Goal: Transaction & Acquisition: Book appointment/travel/reservation

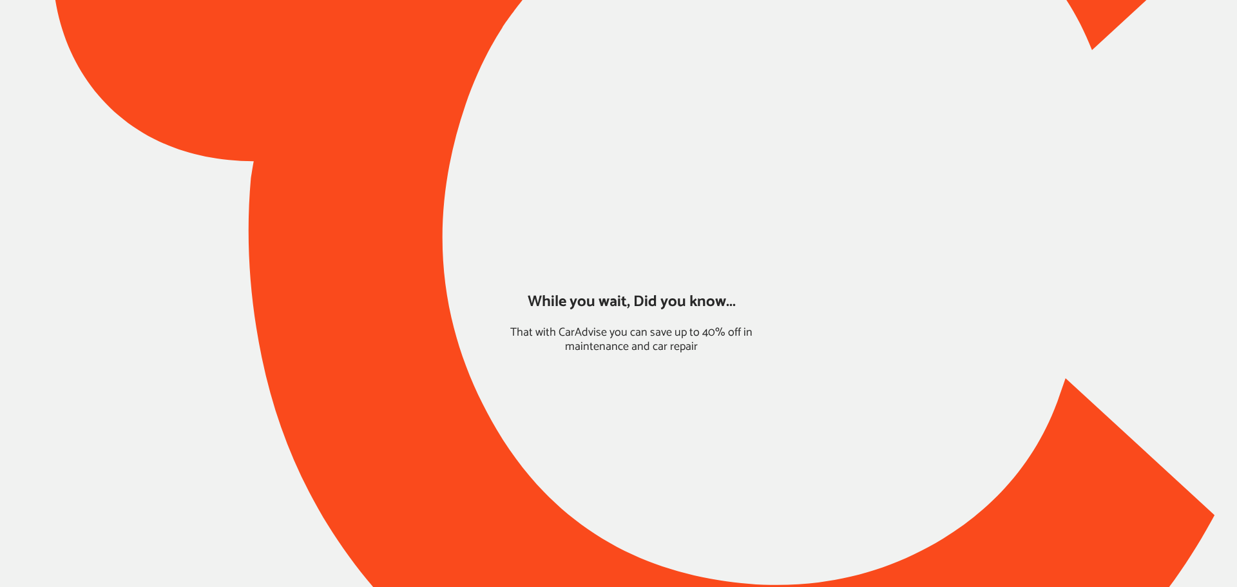
type input "*****"
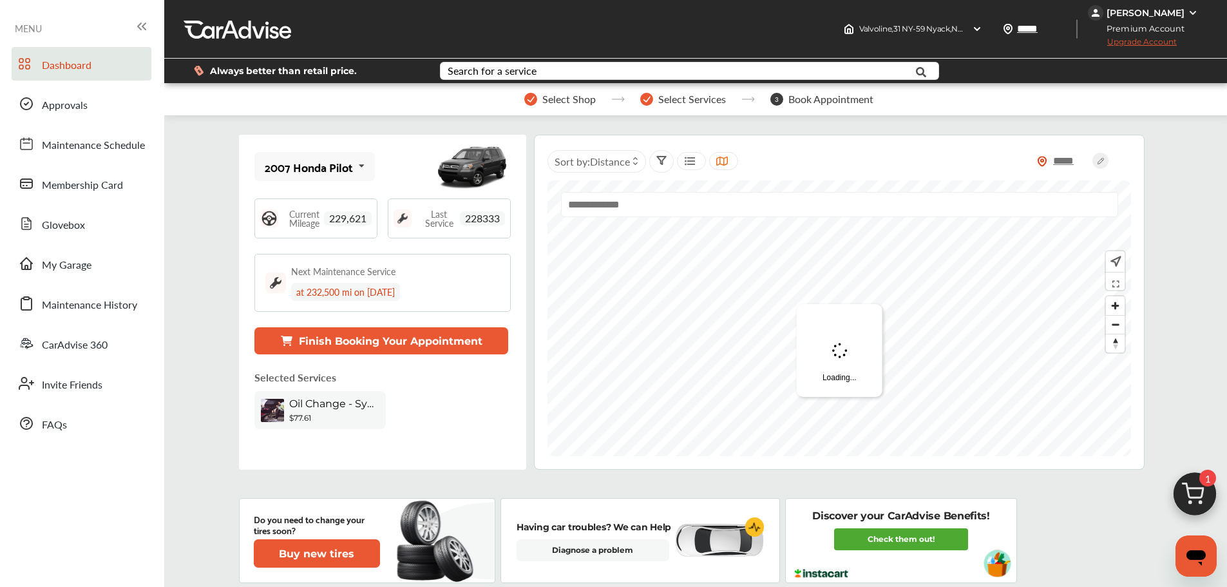
click at [1175, 486] on img at bounding box center [1195, 498] width 62 height 62
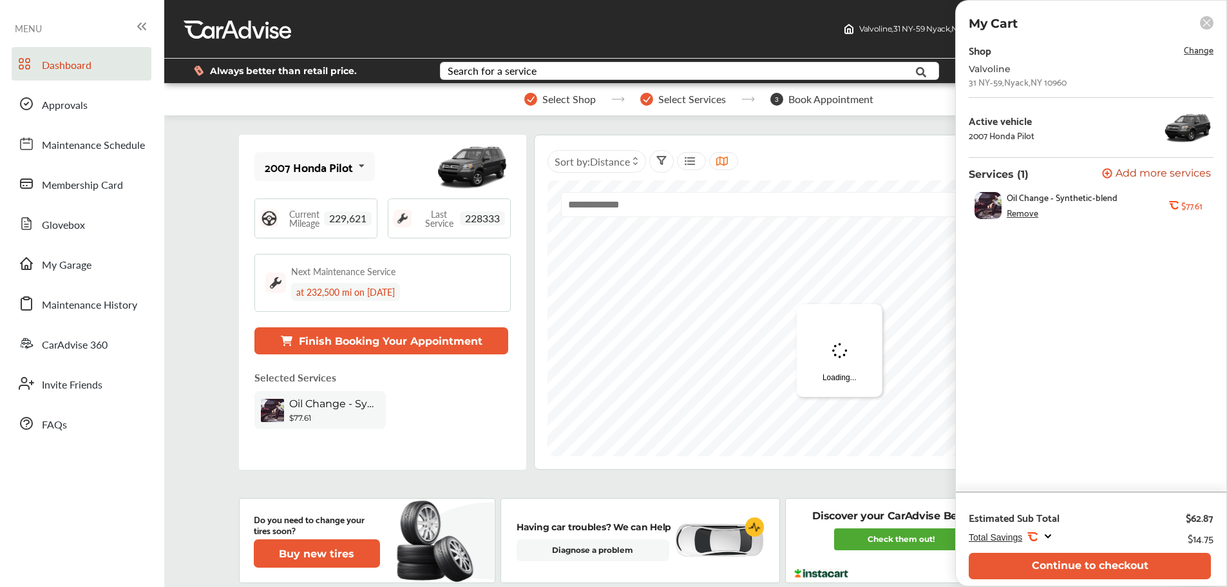
click at [1153, 572] on button "Continue to checkout" at bounding box center [1090, 566] width 242 height 26
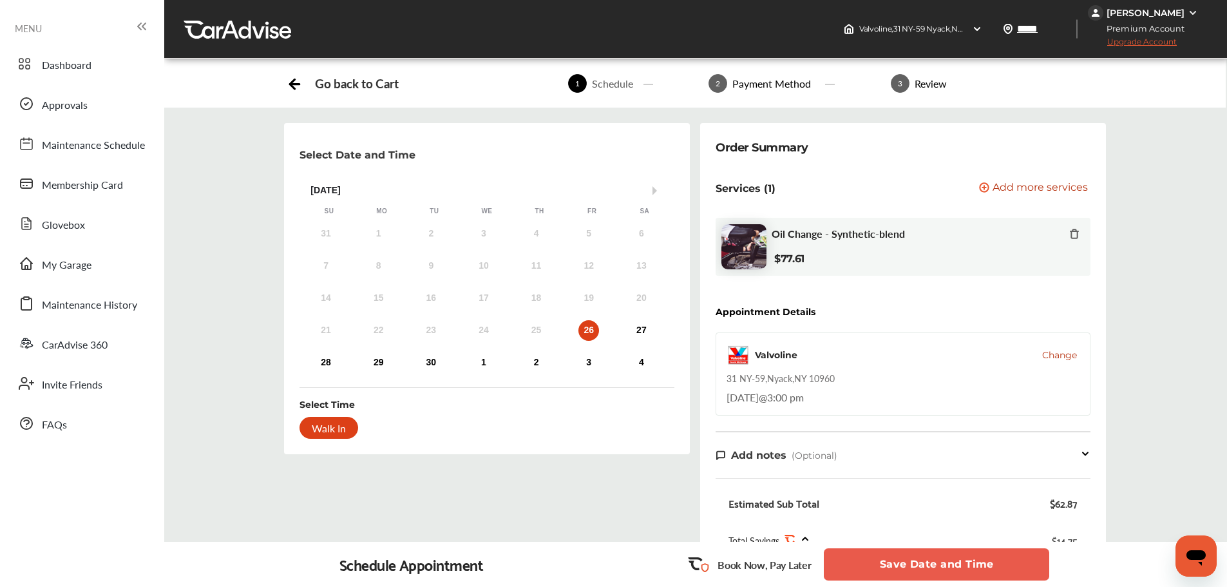
click at [1065, 349] on span "Change" at bounding box center [1060, 355] width 35 height 13
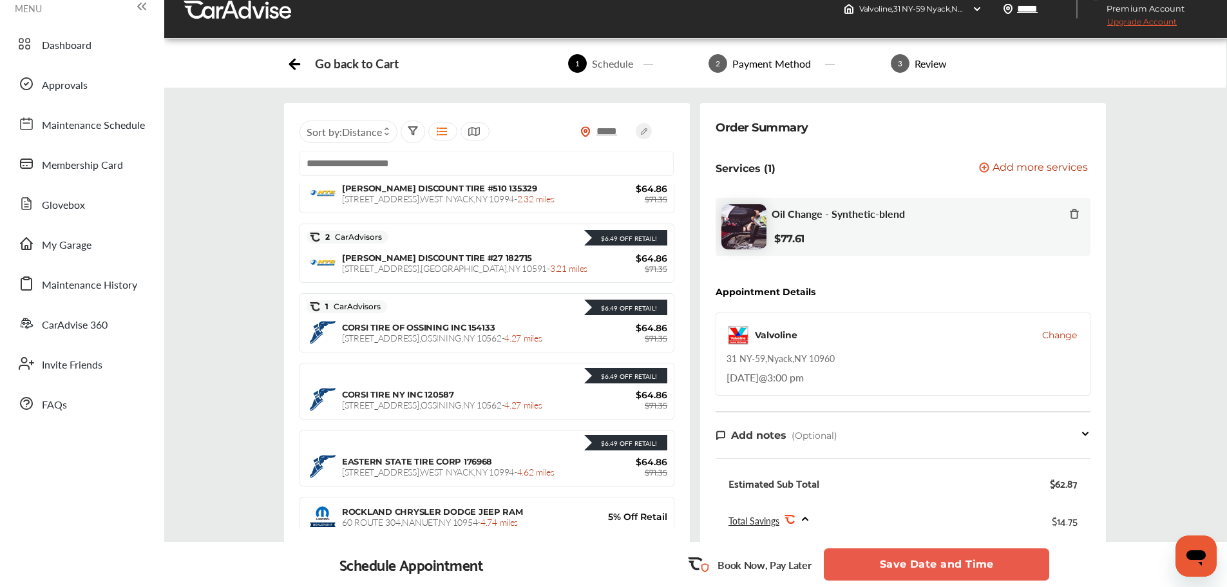
scroll to position [385, 0]
click at [365, 126] on span "Distance" at bounding box center [362, 131] width 40 height 15
click at [343, 160] on label at bounding box center [344, 160] width 19 height 0
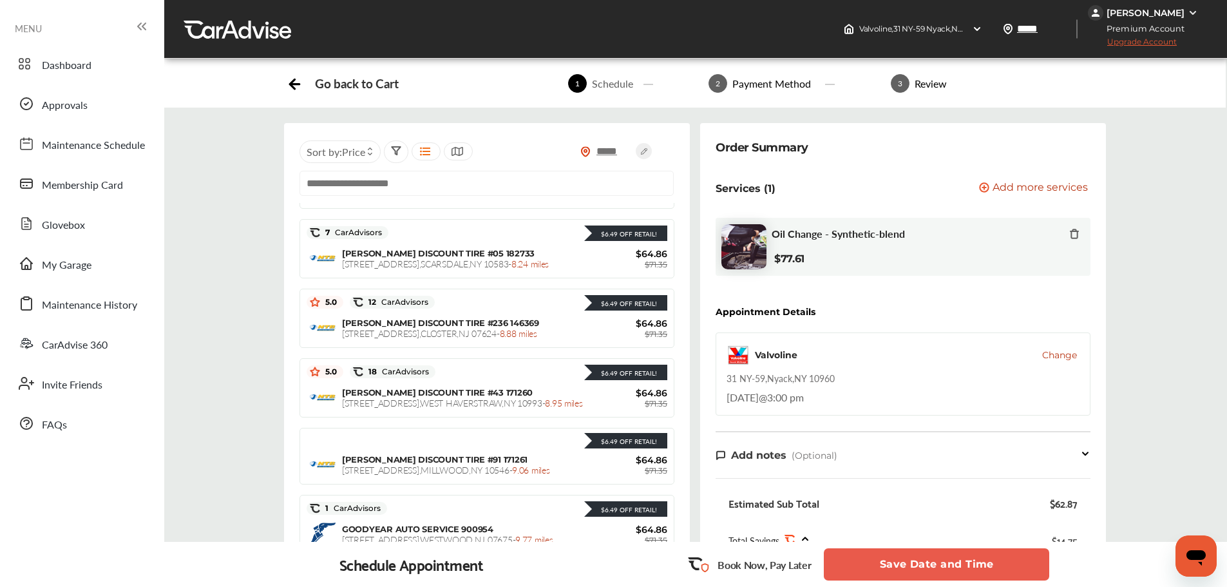
scroll to position [1414, 0]
